Goal: Task Accomplishment & Management: Use online tool/utility

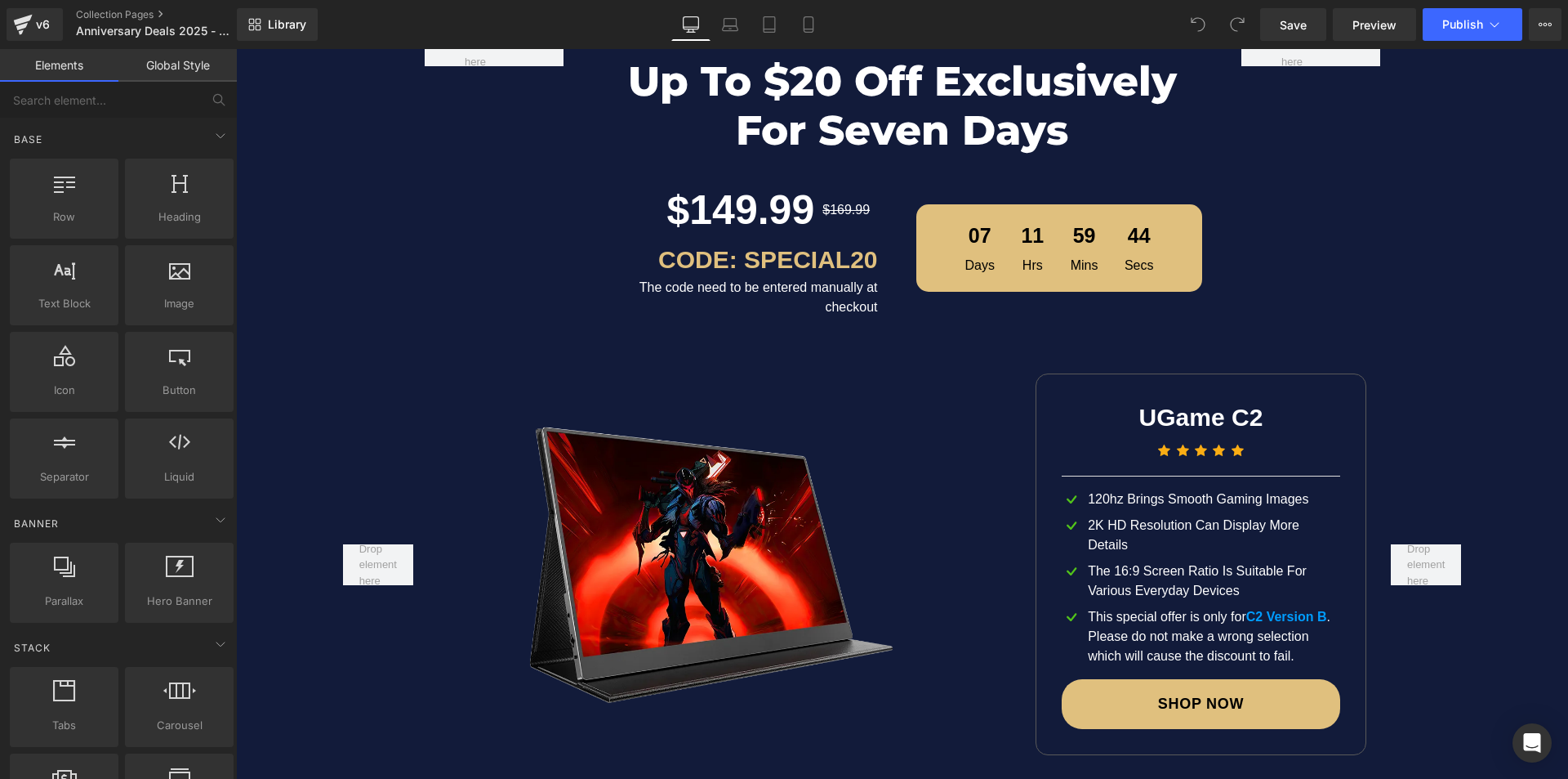
scroll to position [2537, 0]
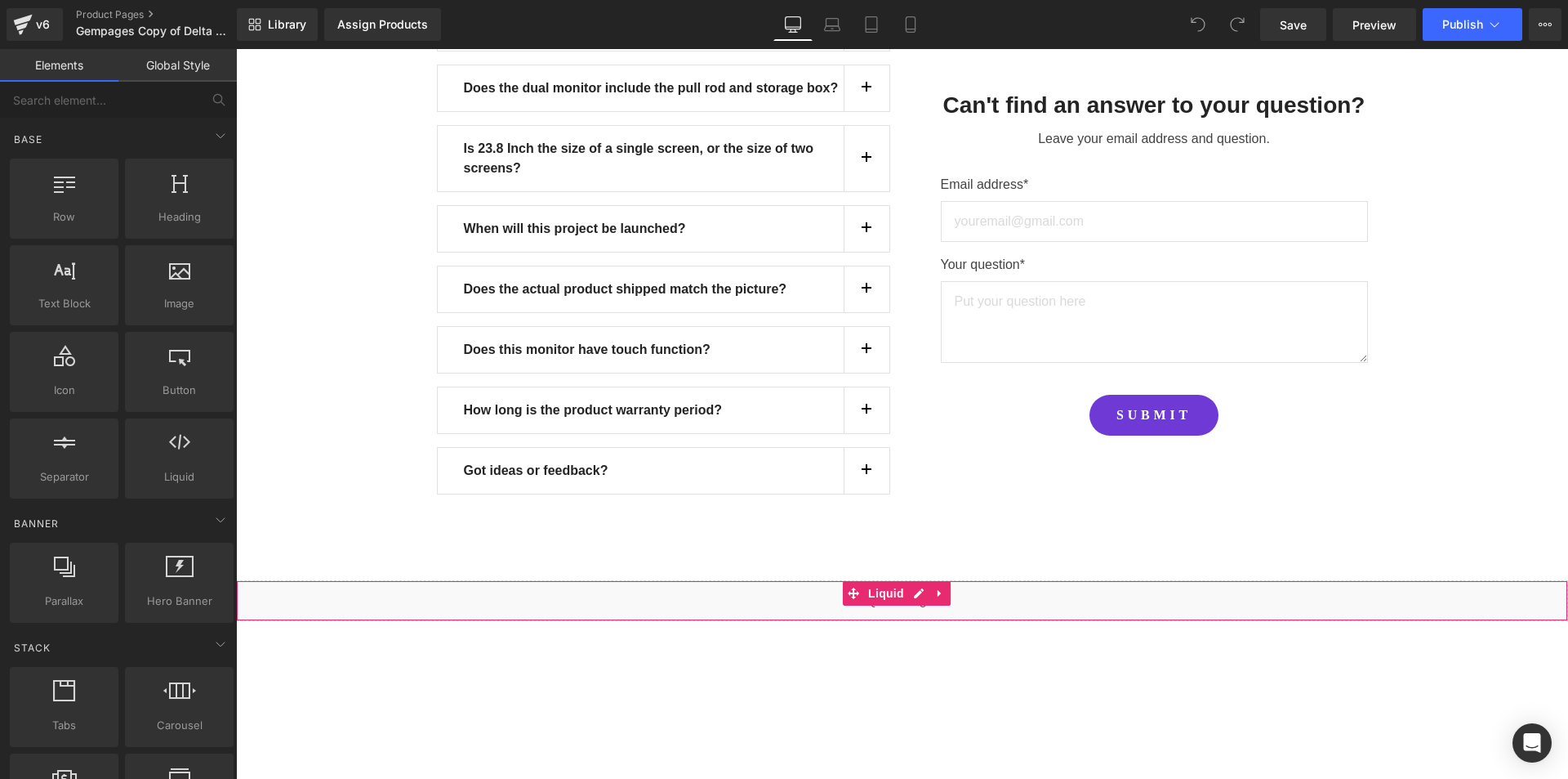
scroll to position [14964, 0]
click at [910, 579] on div "Liquid" at bounding box center [902, 600] width 1333 height 40
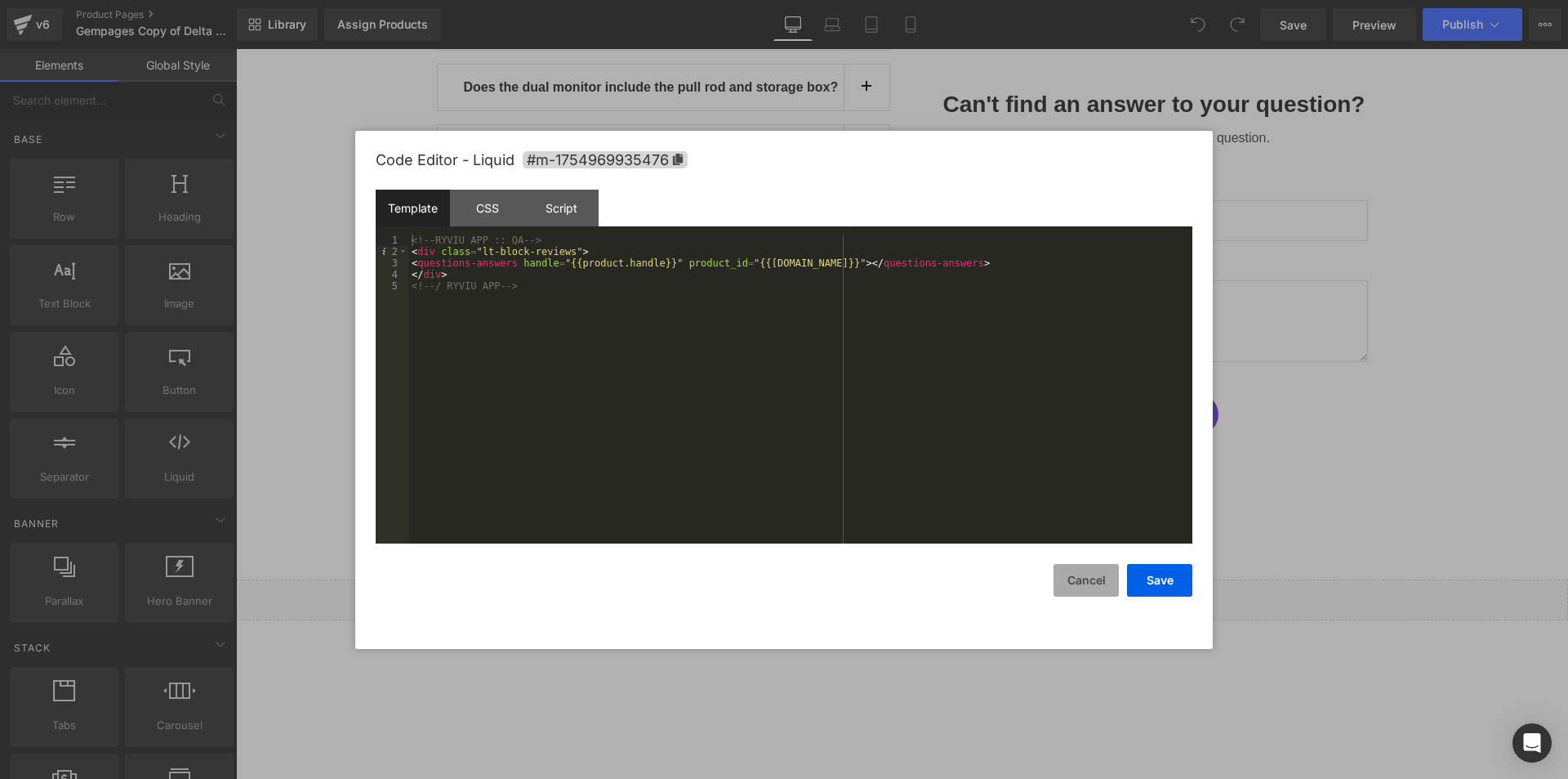
click at [0, 0] on button "Cancel" at bounding box center [0, 0] width 0 height 0
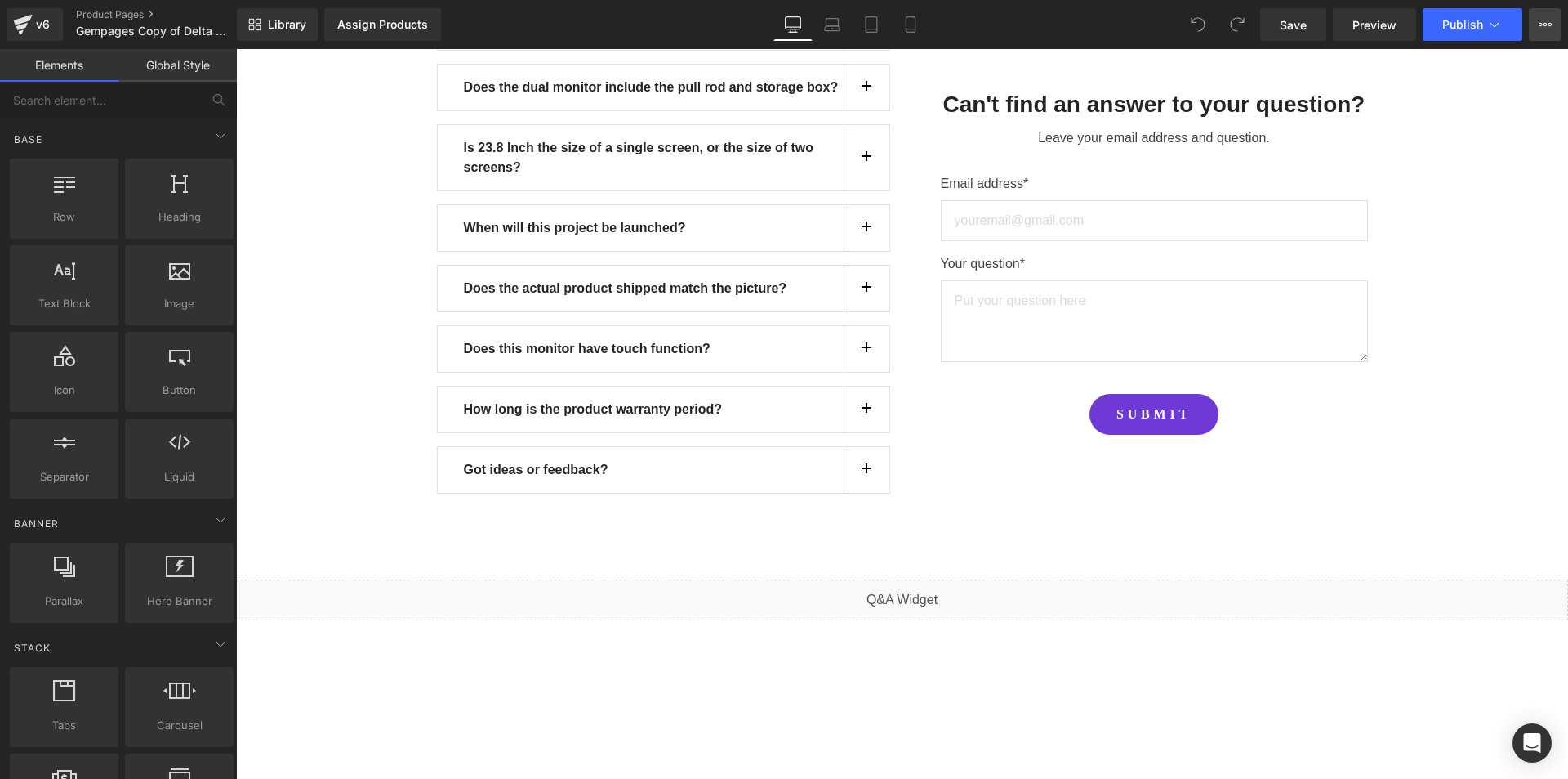
click at [1550, 19] on icon at bounding box center [1546, 25] width 13 height 13
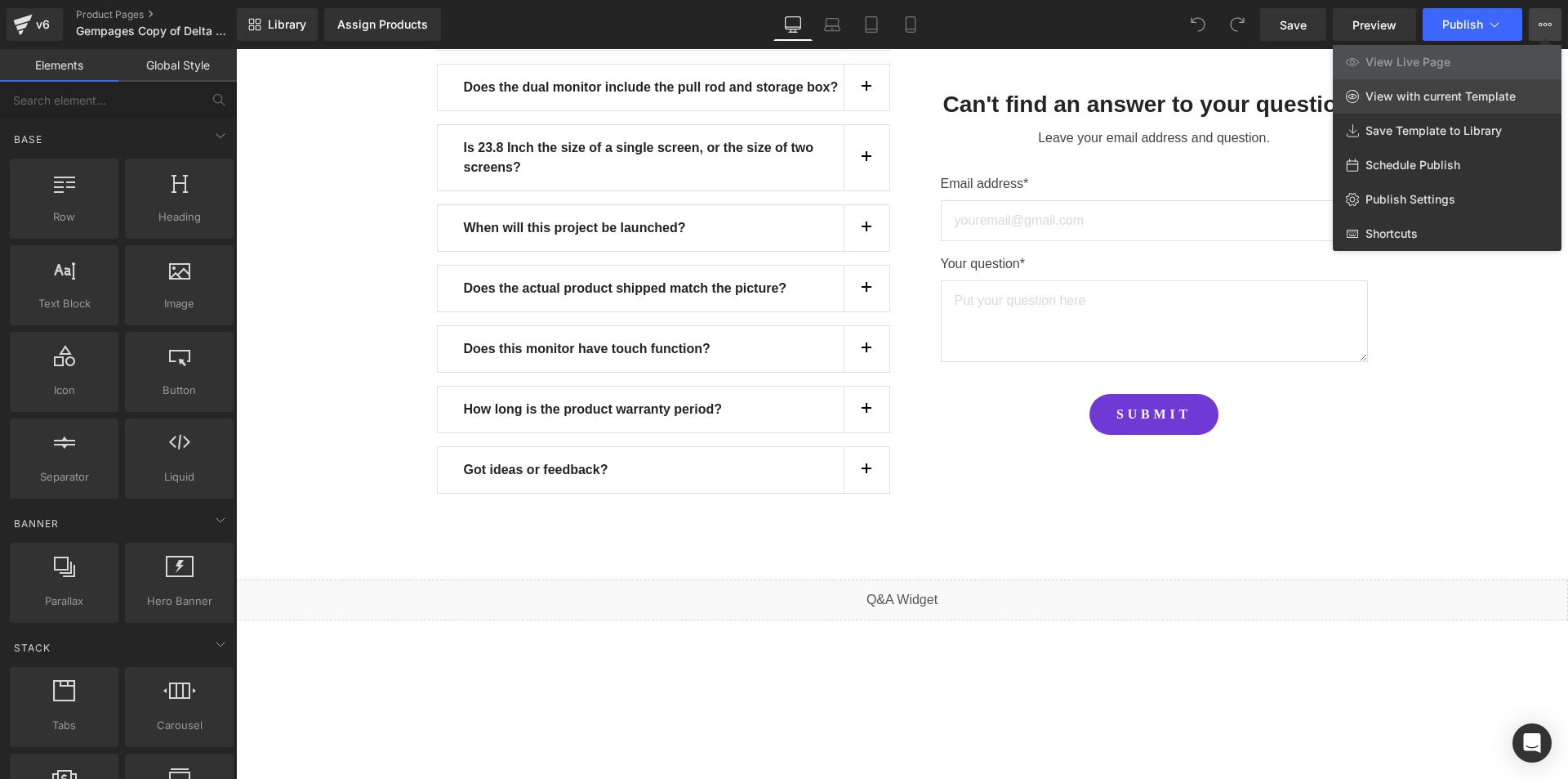
click at [1467, 99] on span "View with current Template" at bounding box center [1441, 95] width 150 height 14
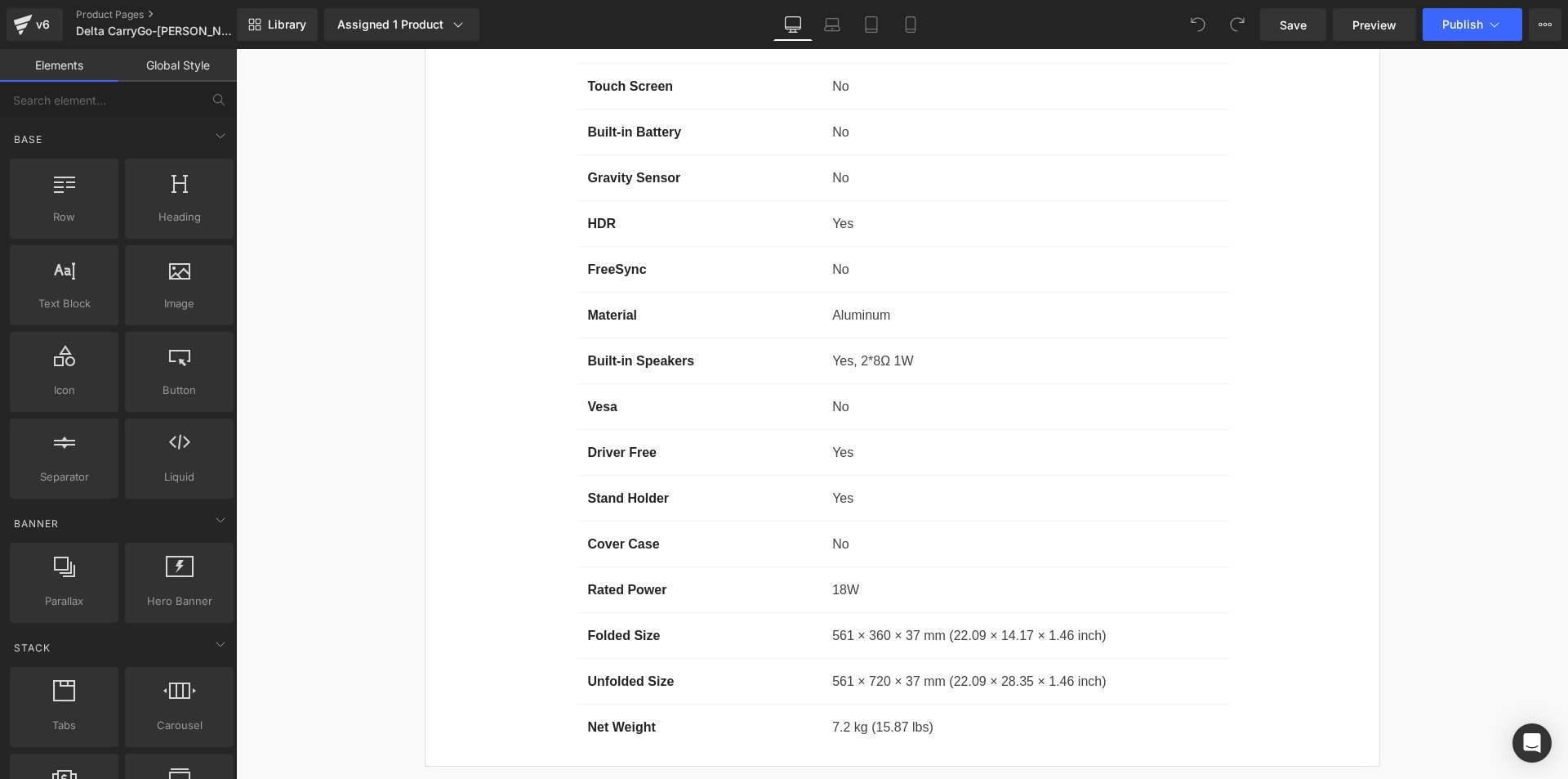
scroll to position [14964, 0]
